Goal: Task Accomplishment & Management: Complete application form

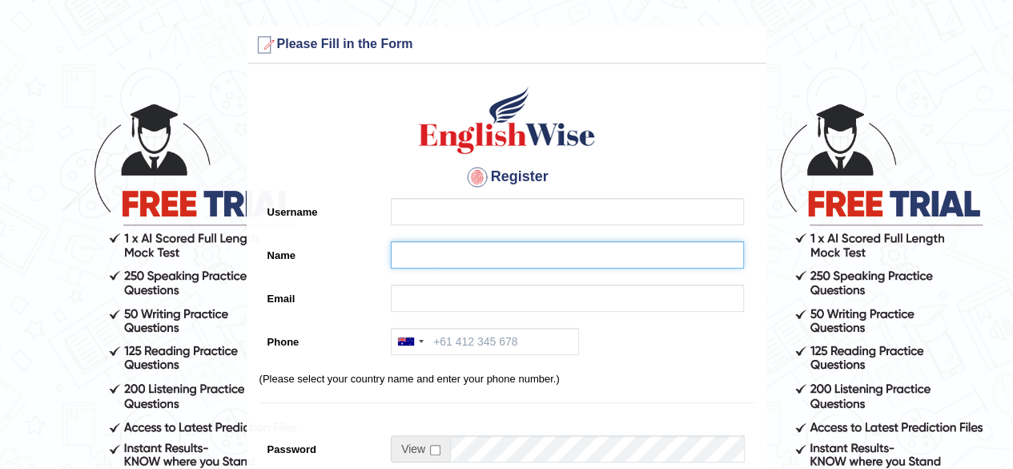
click at [446, 251] on input "Name" at bounding box center [567, 254] width 353 height 27
paste input "[PERSON_NAME]"
click at [431, 253] on input "[PERSON_NAME]" at bounding box center [567, 254] width 353 height 27
type input "[PERSON_NAME]"
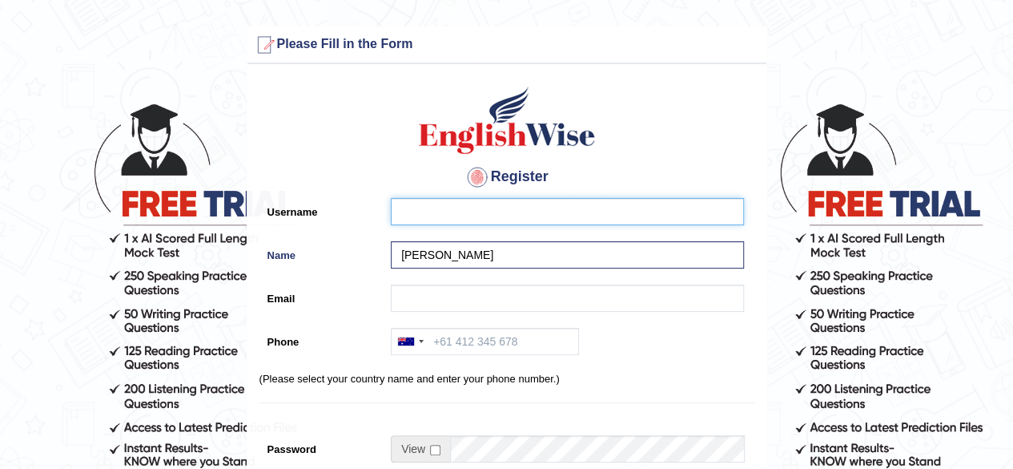
click at [418, 207] on input "Username" at bounding box center [567, 211] width 353 height 27
paste input "lalita_parramatta"
type input "lalita_parramatta"
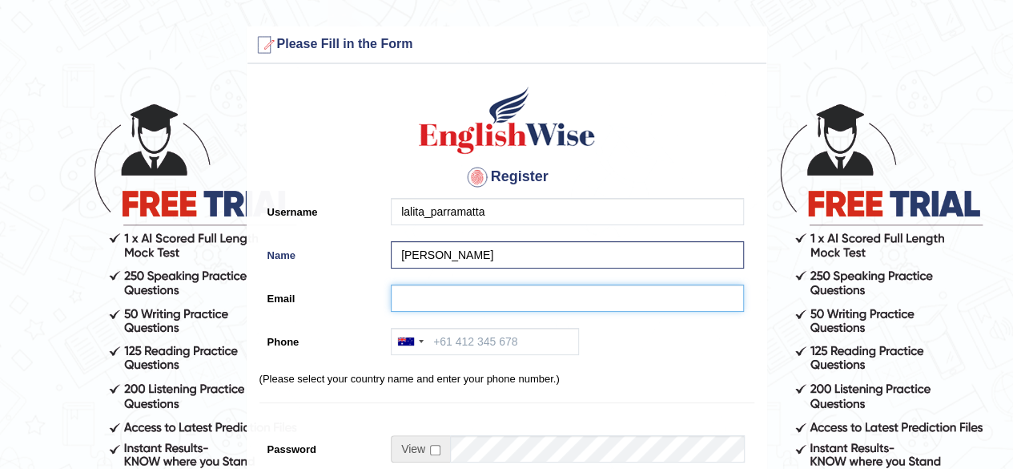
click at [434, 296] on input "Email" at bounding box center [567, 297] width 353 height 27
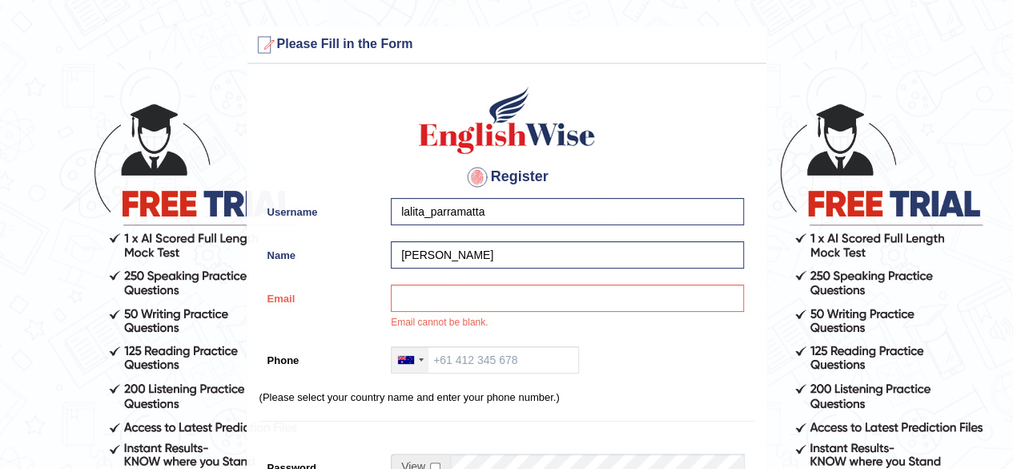
click at [421, 358] on div at bounding box center [421, 359] width 5 height 3
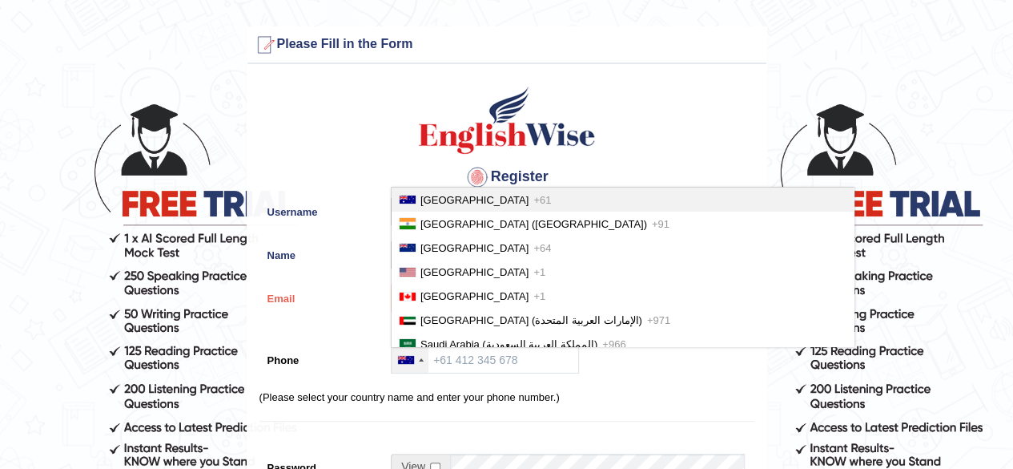
click at [441, 200] on span "[GEOGRAPHIC_DATA]" at bounding box center [475, 200] width 108 height 12
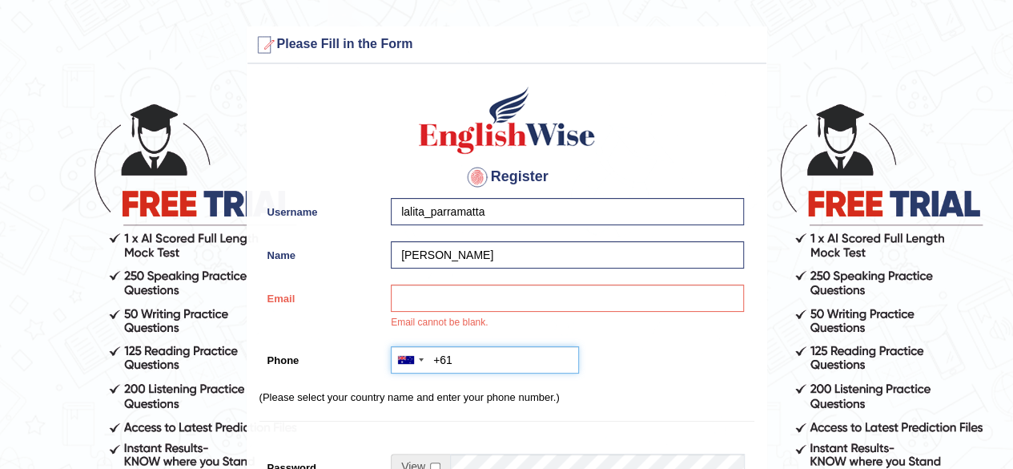
paste input "0452 550 288"
type input "[PHONE_NUMBER]"
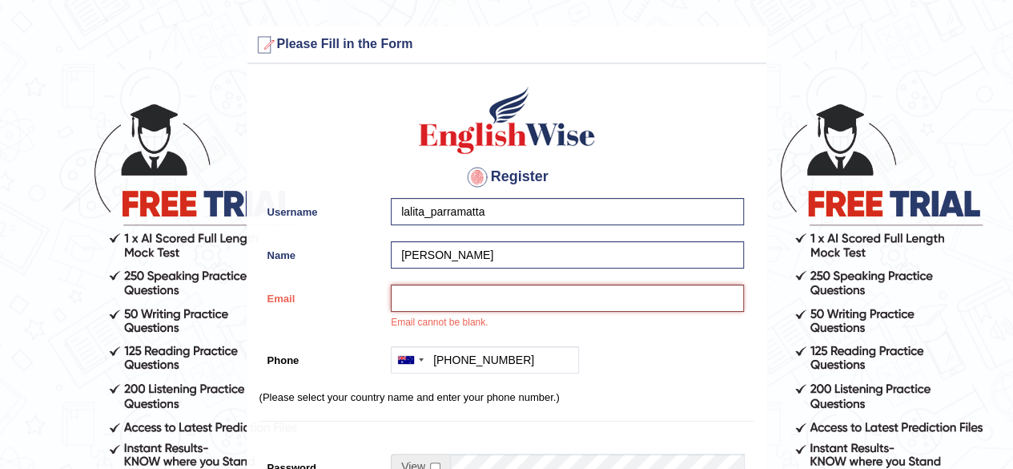
click at [444, 303] on input "Email" at bounding box center [567, 297] width 353 height 27
click at [491, 300] on input "Email" at bounding box center [567, 297] width 353 height 27
click at [476, 308] on input "Email" at bounding box center [567, 297] width 353 height 27
paste input "[EMAIL_ADDRESS][DOMAIN_NAME]"
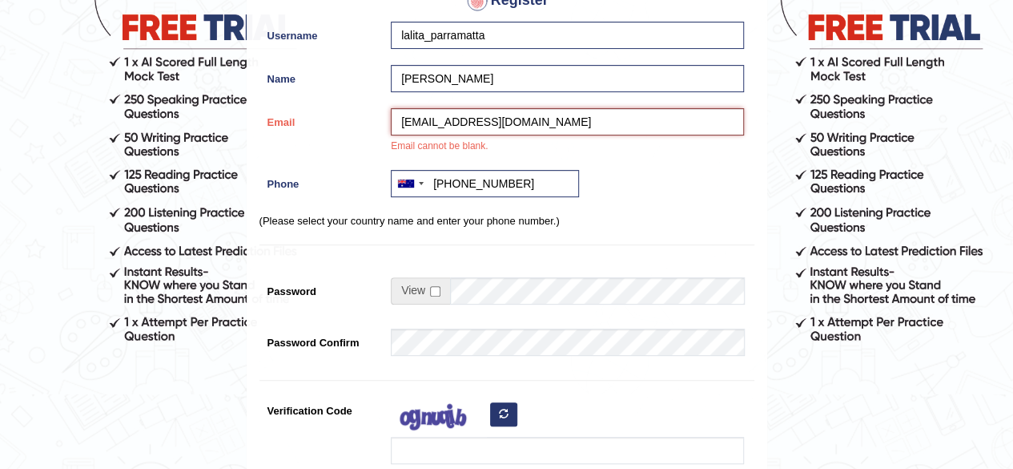
scroll to position [180, 0]
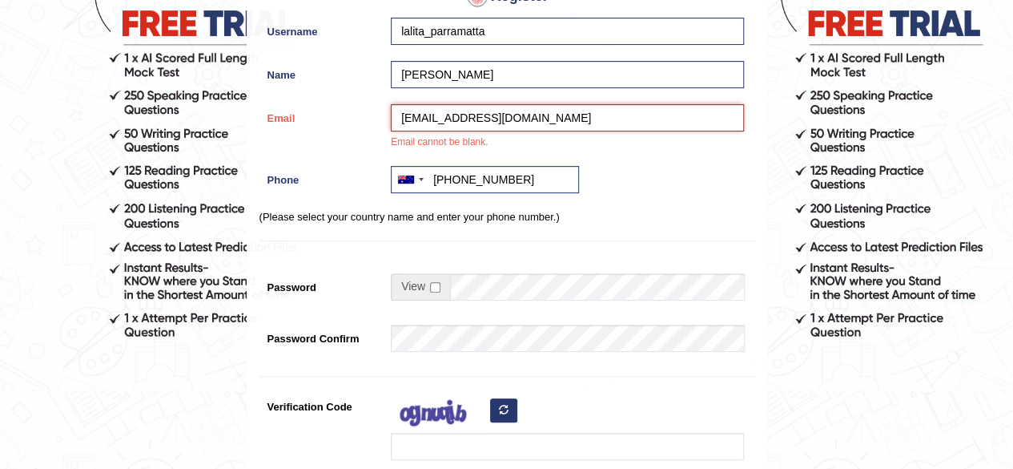
type input "[EMAIL_ADDRESS][DOMAIN_NAME]"
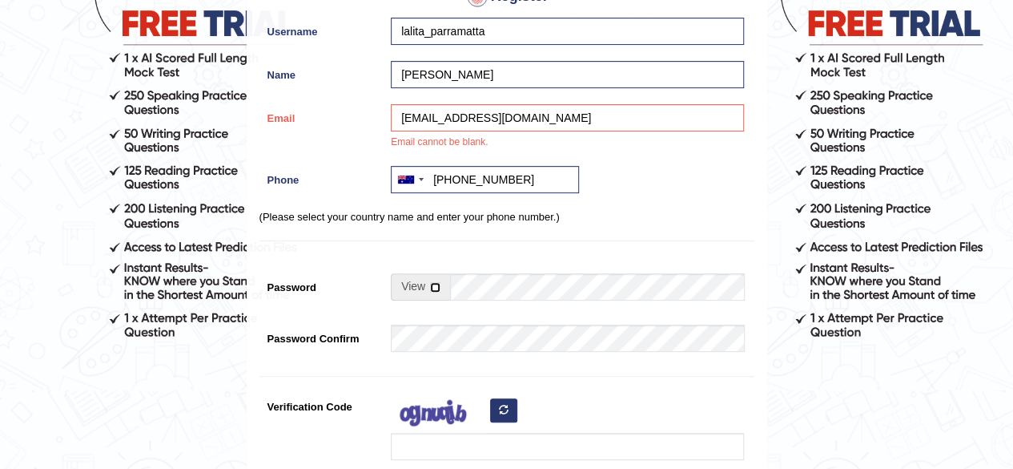
drag, startPoint x: 432, startPoint y: 287, endPoint x: 445, endPoint y: 290, distance: 14.0
click at [433, 287] on input "checkbox" at bounding box center [435, 287] width 10 height 10
checkbox input "true"
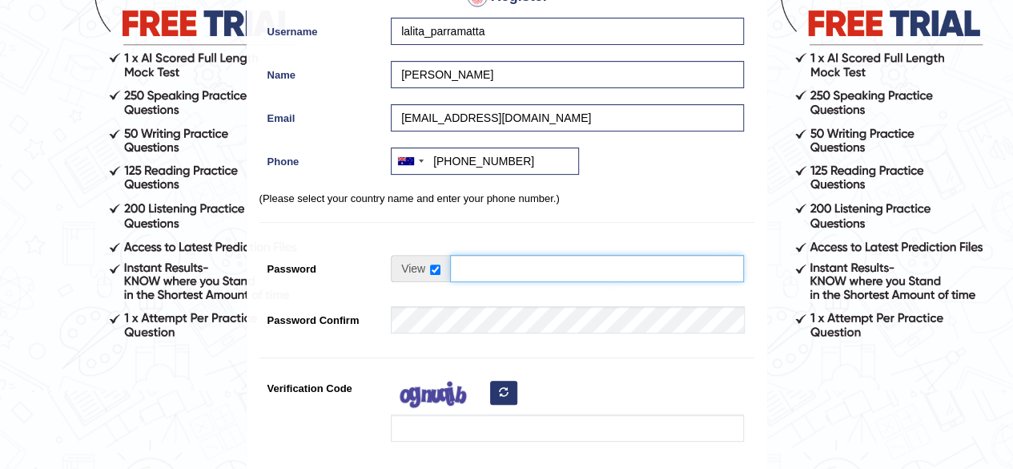
click at [461, 295] on div "0% Too Short" at bounding box center [563, 276] width 361 height 43
type input "englishwise"
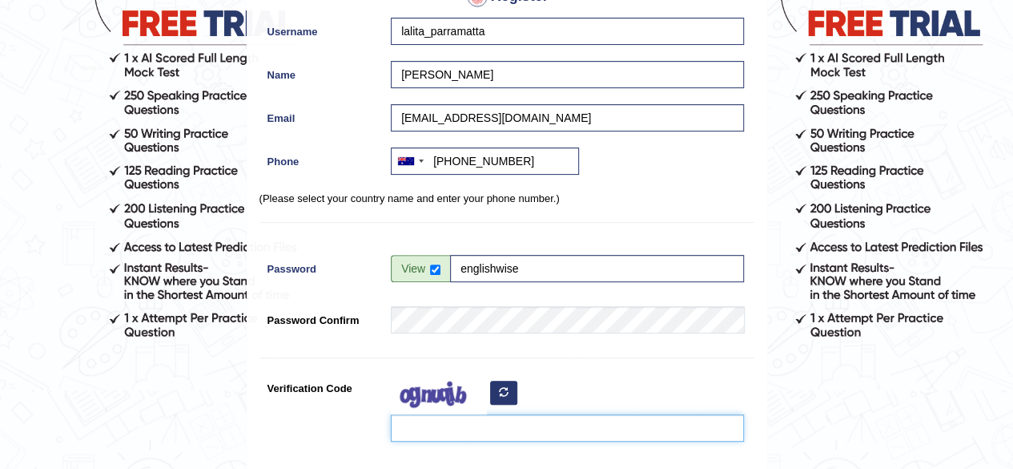
click at [428, 414] on input "Verification Code" at bounding box center [567, 427] width 353 height 27
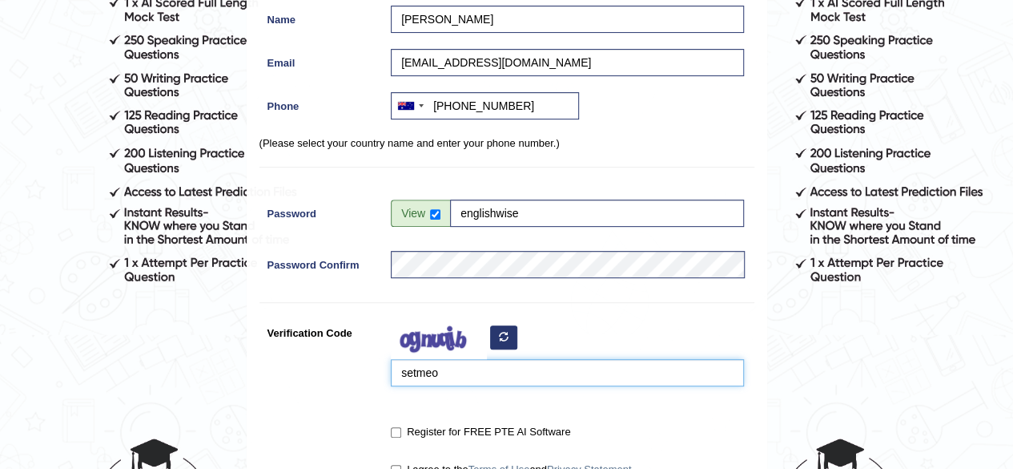
scroll to position [260, 0]
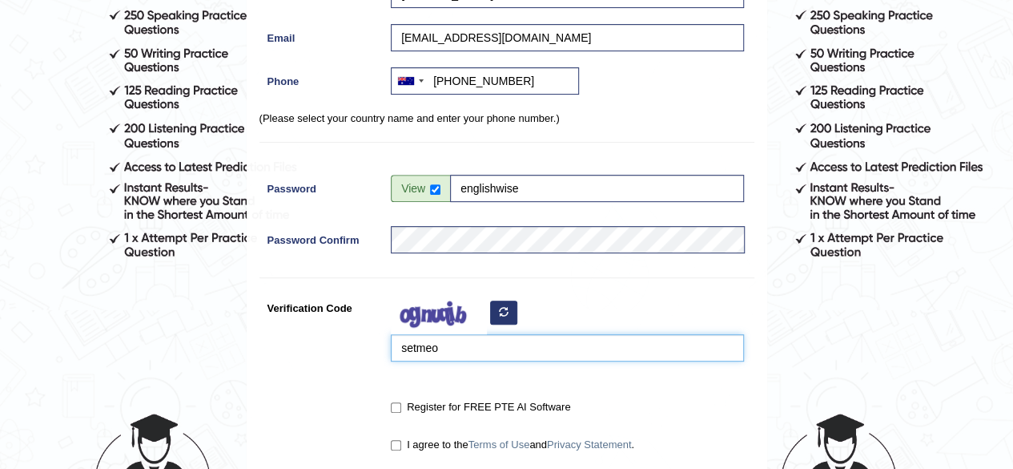
type input "setmeo"
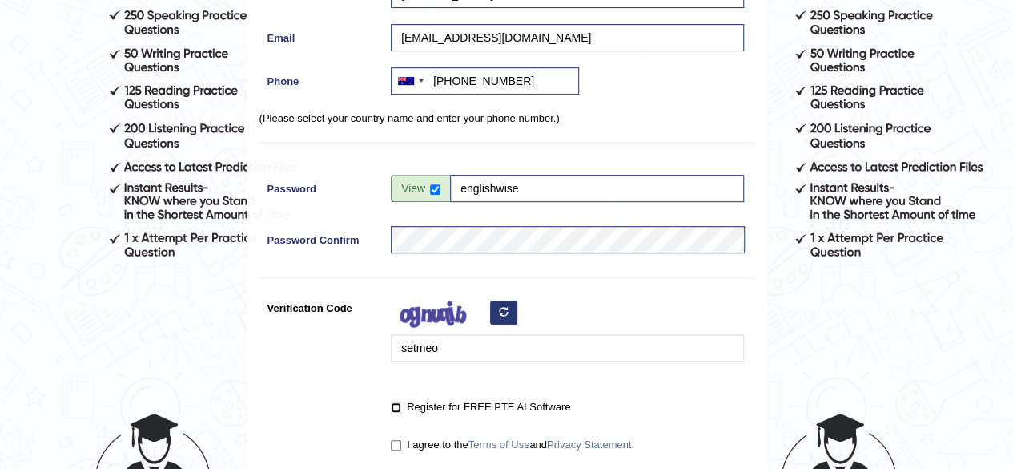
click at [400, 406] on input "Register for FREE PTE AI Software" at bounding box center [396, 407] width 10 height 10
checkbox input "true"
click at [392, 445] on input "I agree to the Terms of Use and Privacy Statement ." at bounding box center [396, 445] width 10 height 10
checkbox input "true"
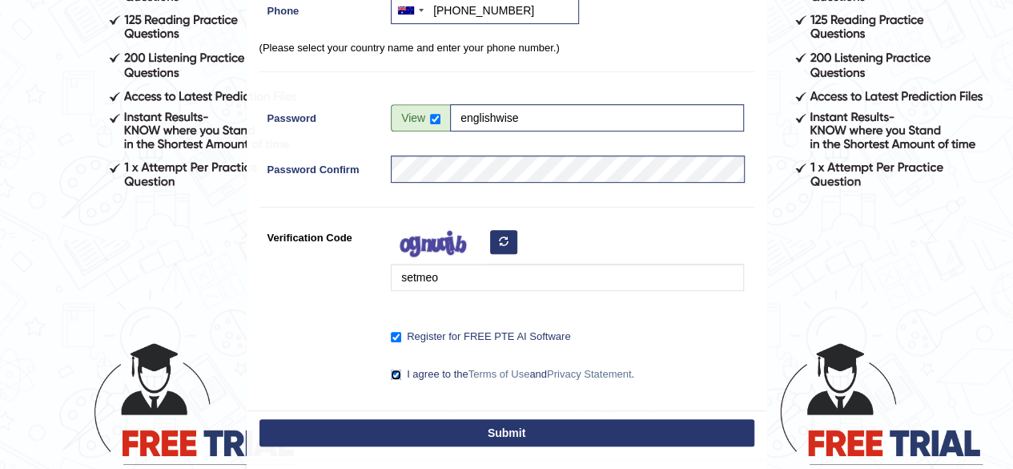
scroll to position [329, 0]
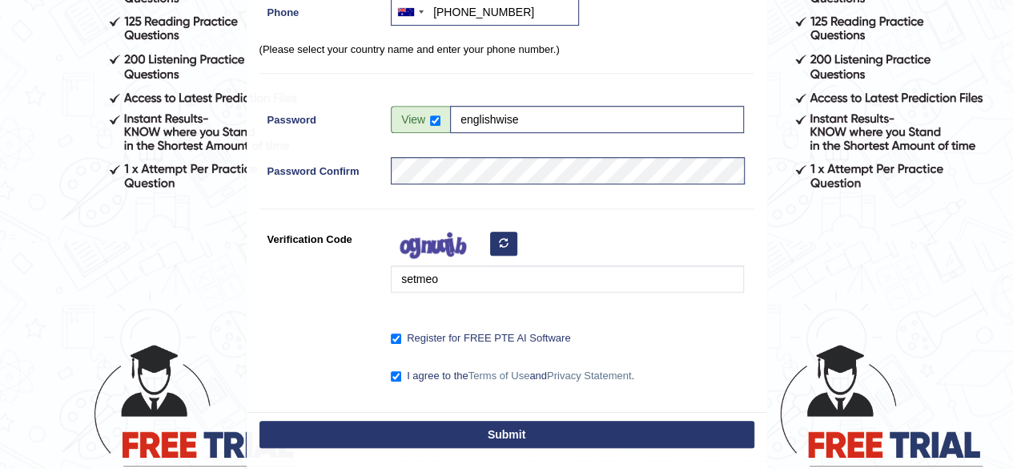
click at [476, 425] on button "Submit" at bounding box center [507, 434] width 495 height 27
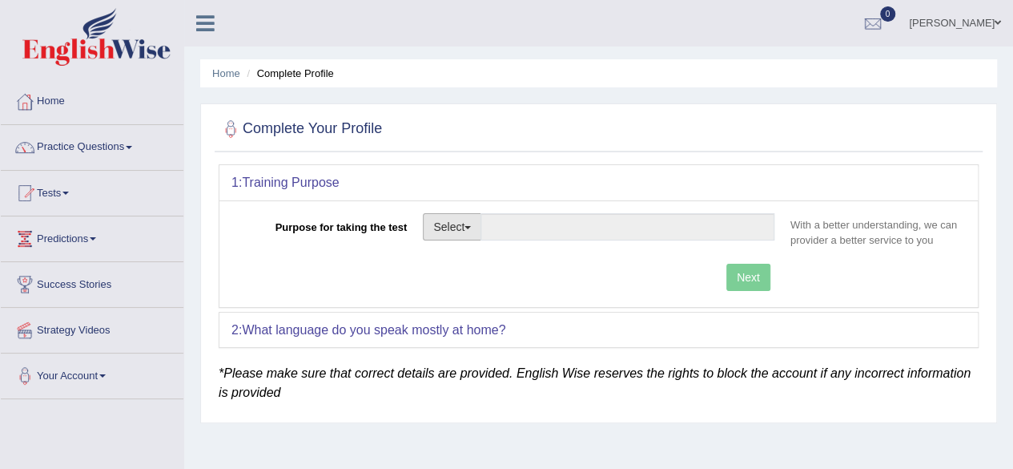
click at [476, 231] on button "Select" at bounding box center [452, 226] width 58 height 27
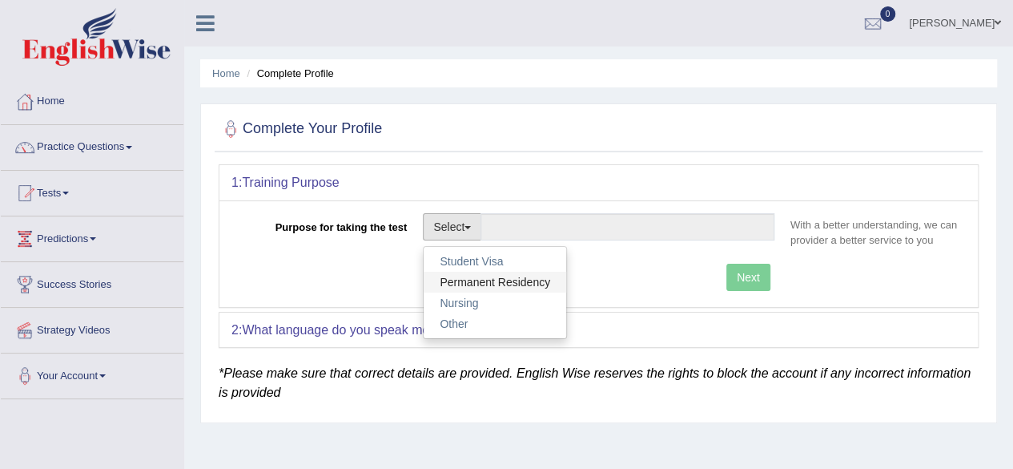
click at [482, 276] on link "Permanent Residency" at bounding box center [495, 282] width 143 height 21
type input "Permanent Residency"
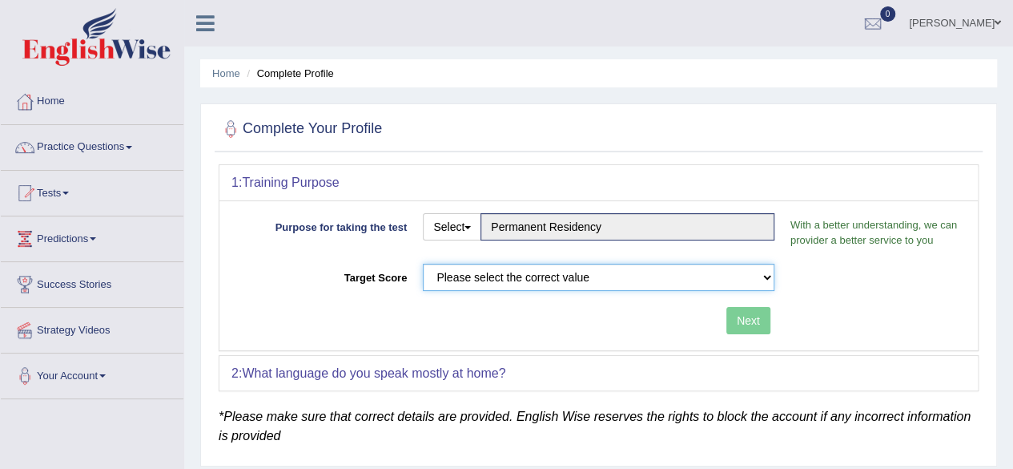
click at [478, 270] on select "Please select the correct value 50 (6 bands) 58 (6.5 bands) 65 (7 bands) 79 (8 …" at bounding box center [599, 277] width 352 height 27
select select "79"
click at [423, 264] on select "Please select the correct value 50 (6 bands) 58 (6.5 bands) 65 (7 bands) 79 (8 …" at bounding box center [599, 277] width 352 height 27
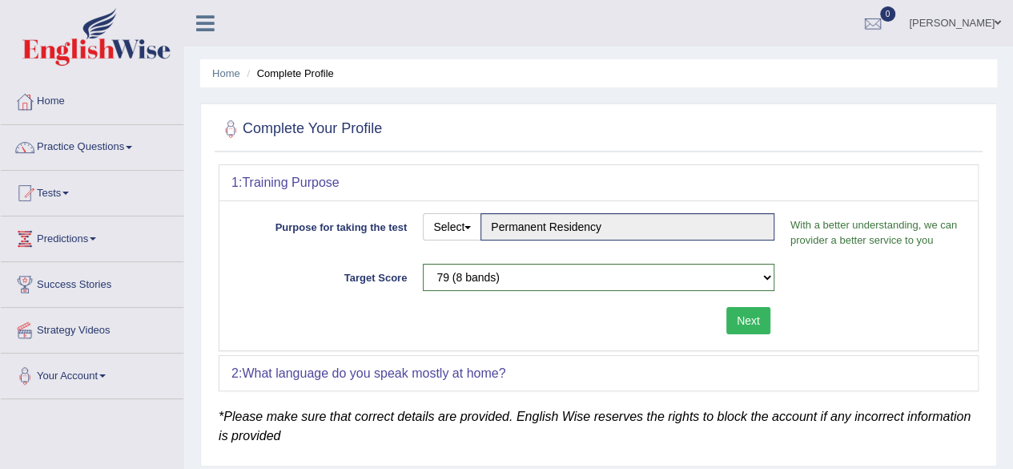
click at [746, 325] on button "Next" at bounding box center [748, 320] width 44 height 27
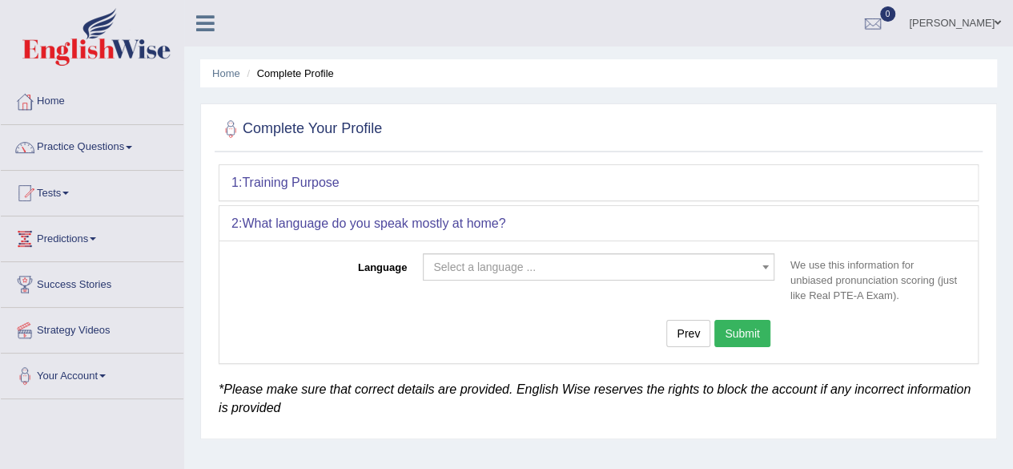
click at [459, 251] on div "Language Select a language ... Afrikaans Albanian Amharic Arabic Armenian Ashan…" at bounding box center [598, 301] width 759 height 122
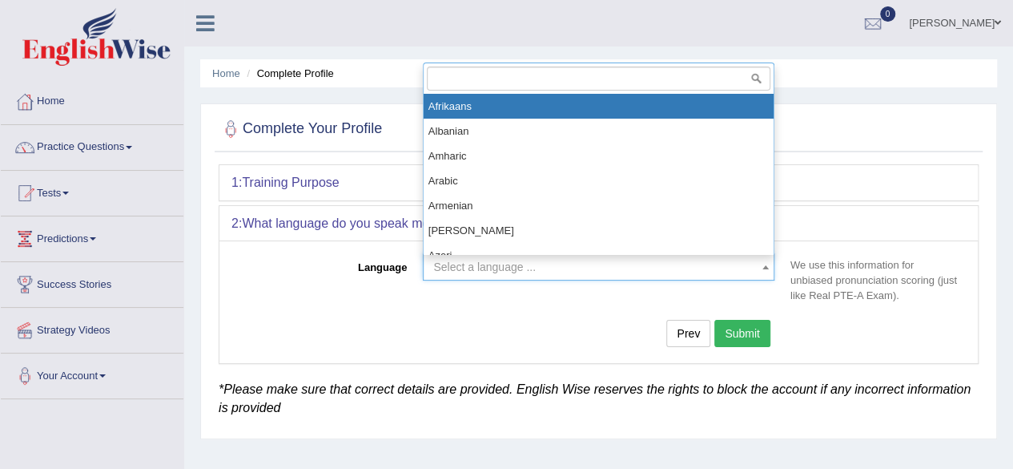
click at [474, 265] on span "Select a language ..." at bounding box center [484, 266] width 103 height 13
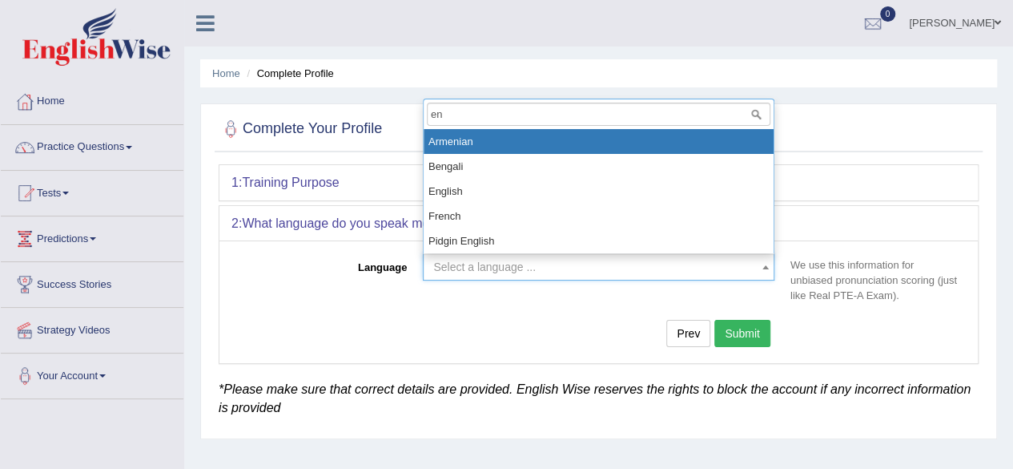
type input "eng"
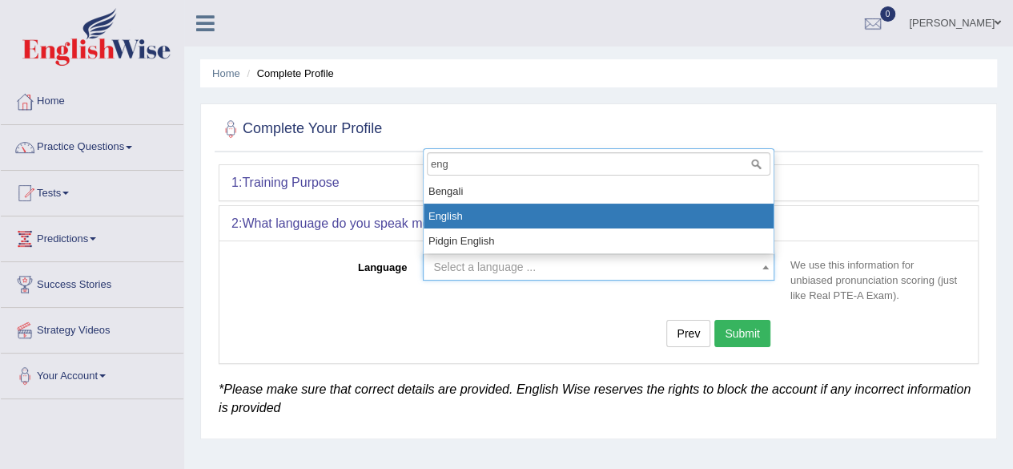
select select "English"
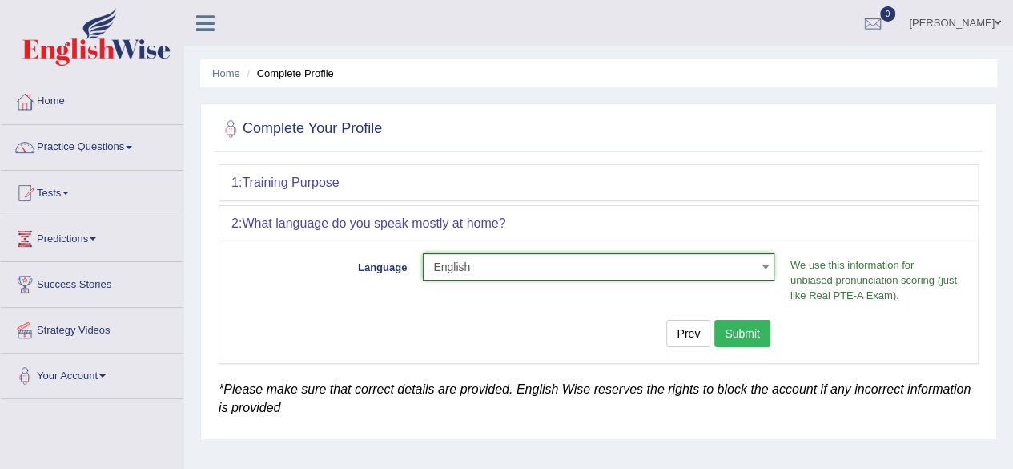
click at [738, 332] on button "Submit" at bounding box center [742, 333] width 56 height 27
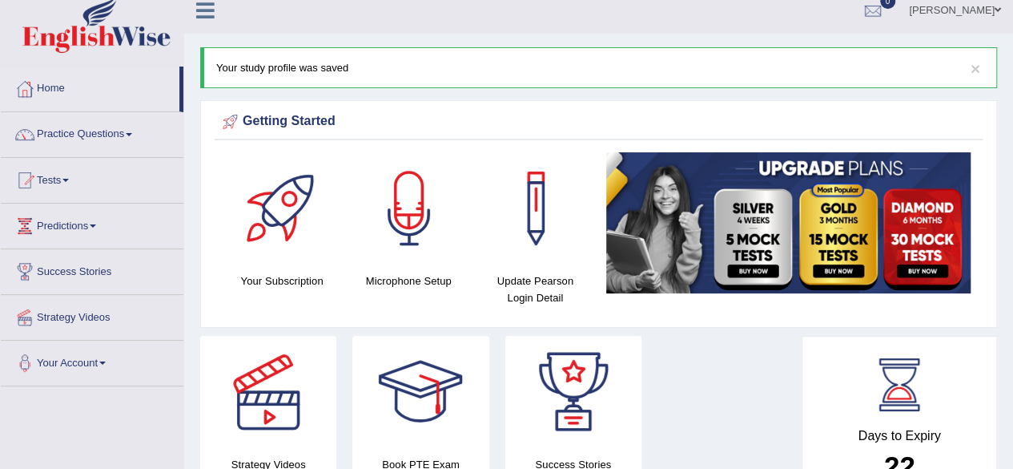
scroll to position [2, 0]
